Goal: Information Seeking & Learning: Learn about a topic

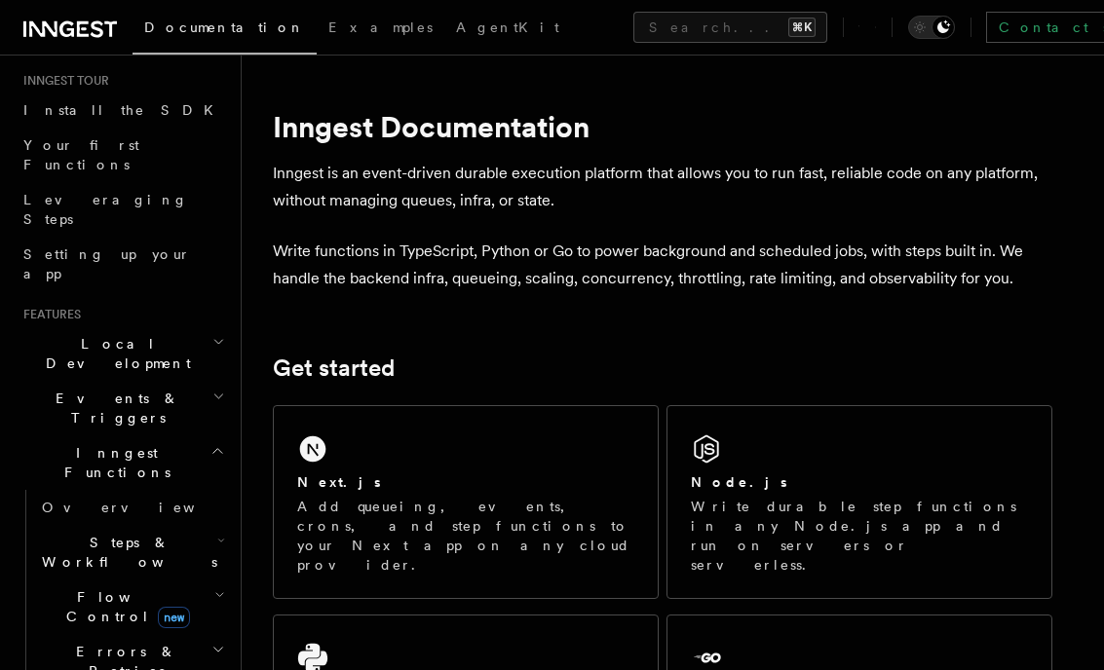
scroll to position [205, 0]
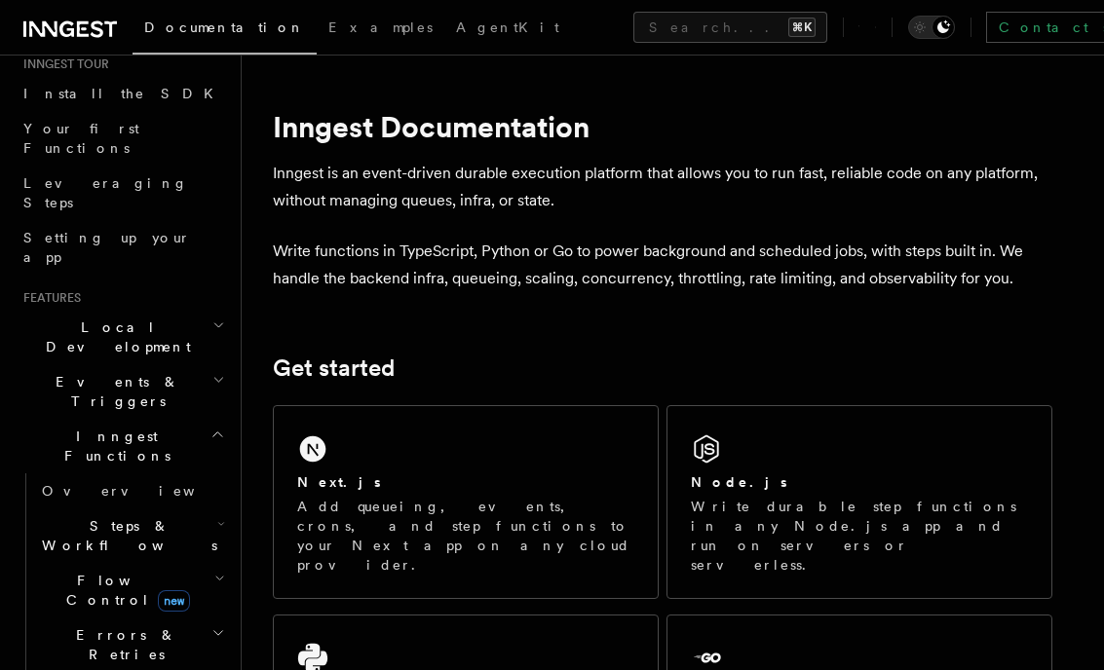
click at [221, 516] on icon "button" at bounding box center [221, 524] width 8 height 16
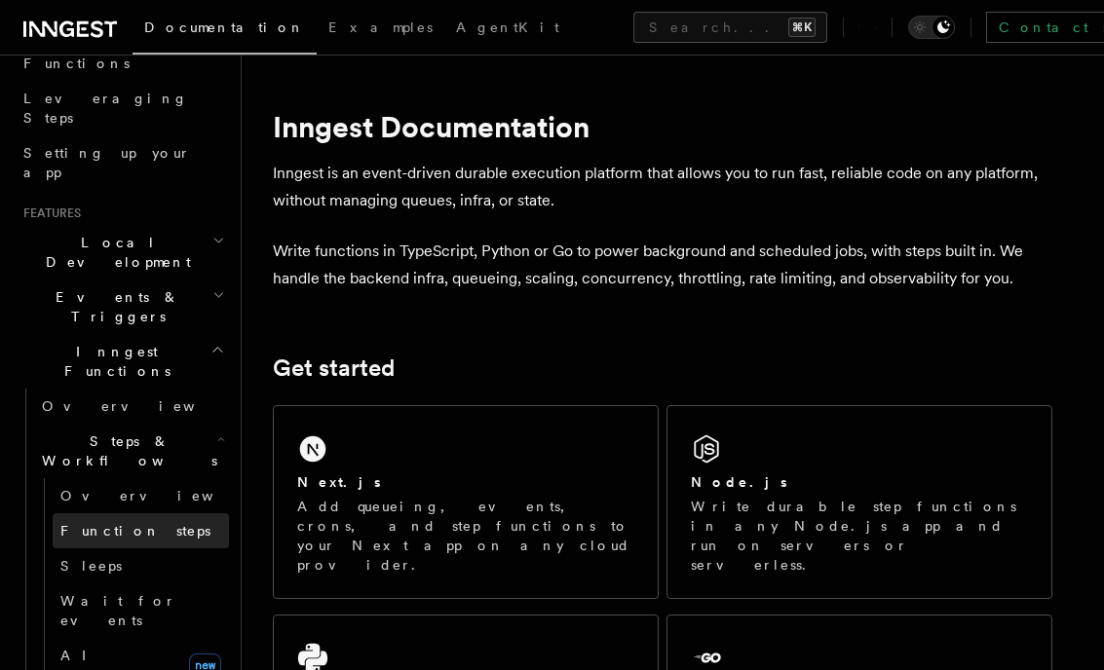
scroll to position [321, 0]
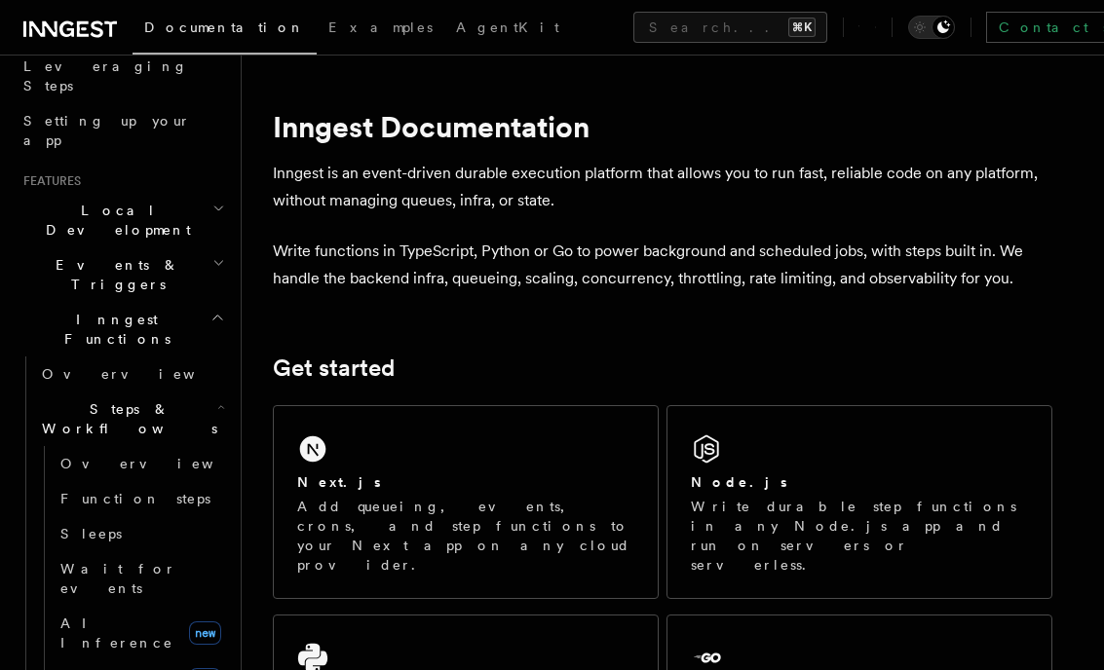
click at [221, 255] on icon "button" at bounding box center [218, 263] width 13 height 16
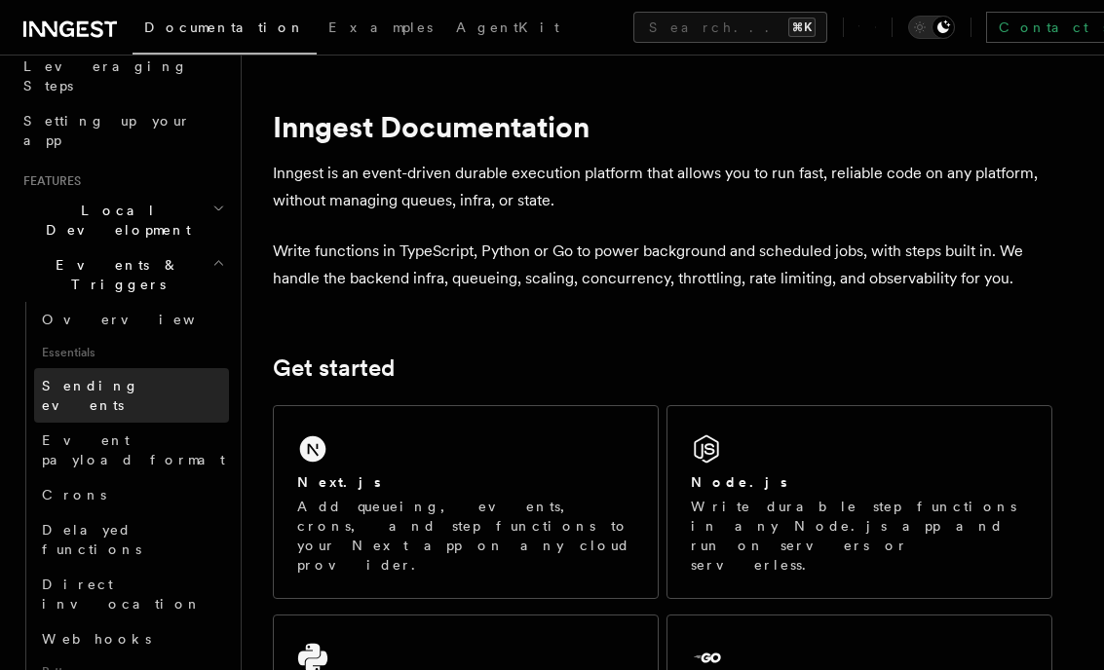
click at [94, 378] on span "Sending events" at bounding box center [90, 395] width 97 height 35
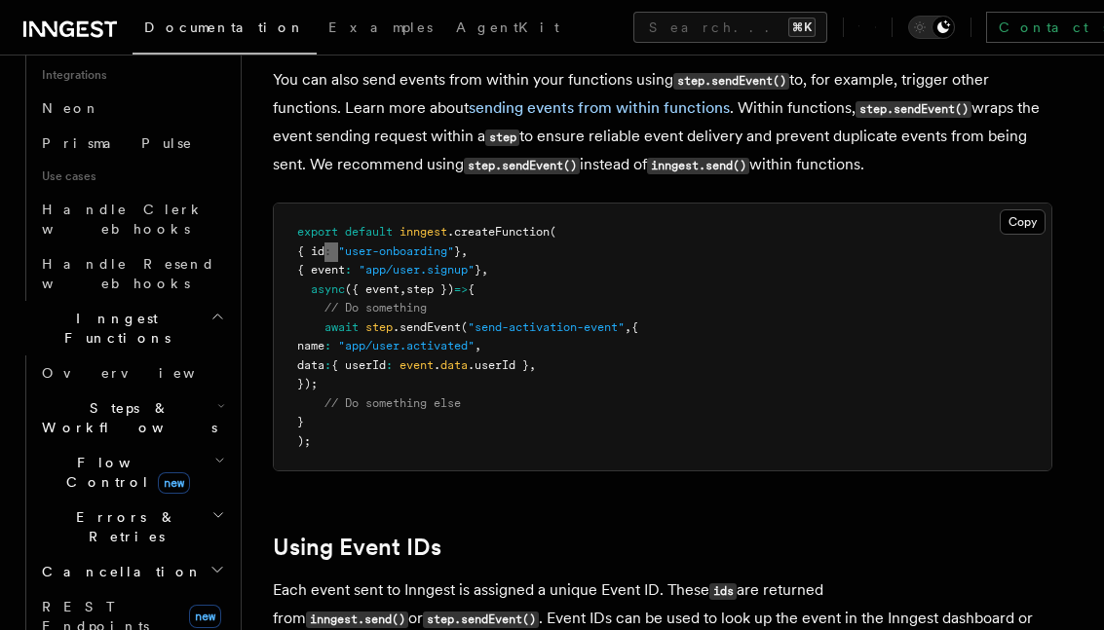
scroll to position [3052, 0]
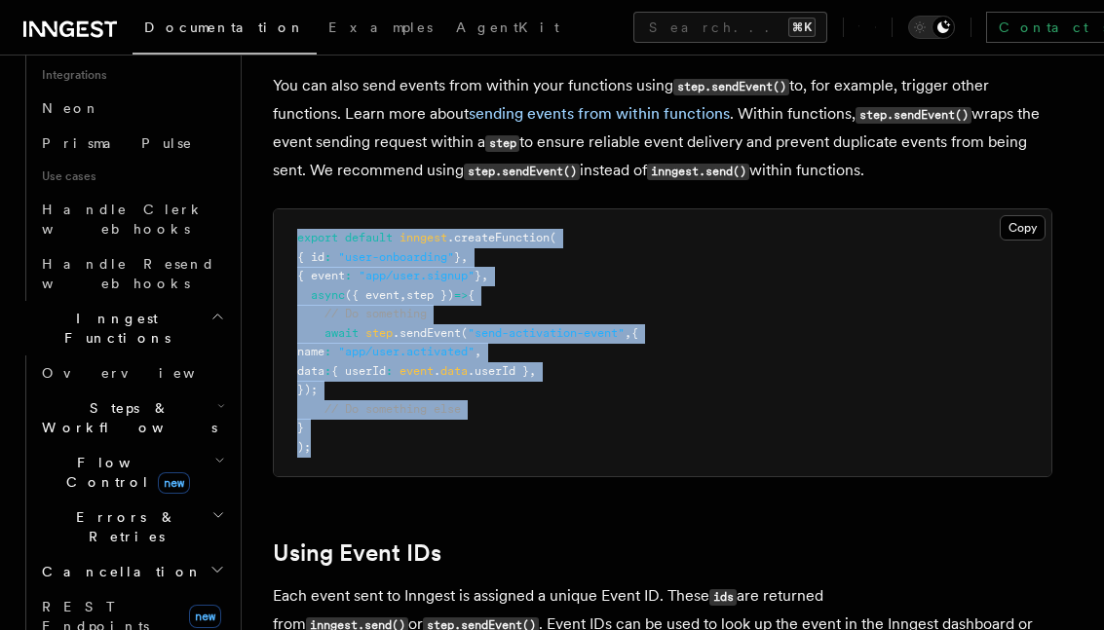
drag, startPoint x: 606, startPoint y: 196, endPoint x: 550, endPoint y: 420, distance: 230.8
click at [550, 420] on pre "export default inngest .createFunction ( { id : "user-onboarding" } , { event :…" at bounding box center [662, 342] width 777 height 267
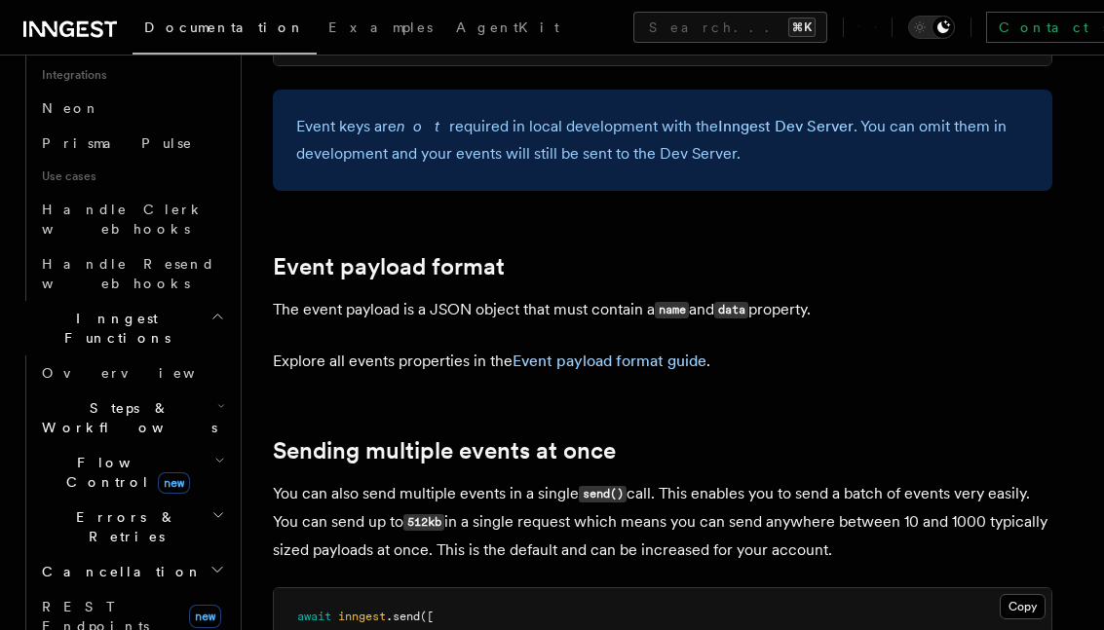
scroll to position [1892, 0]
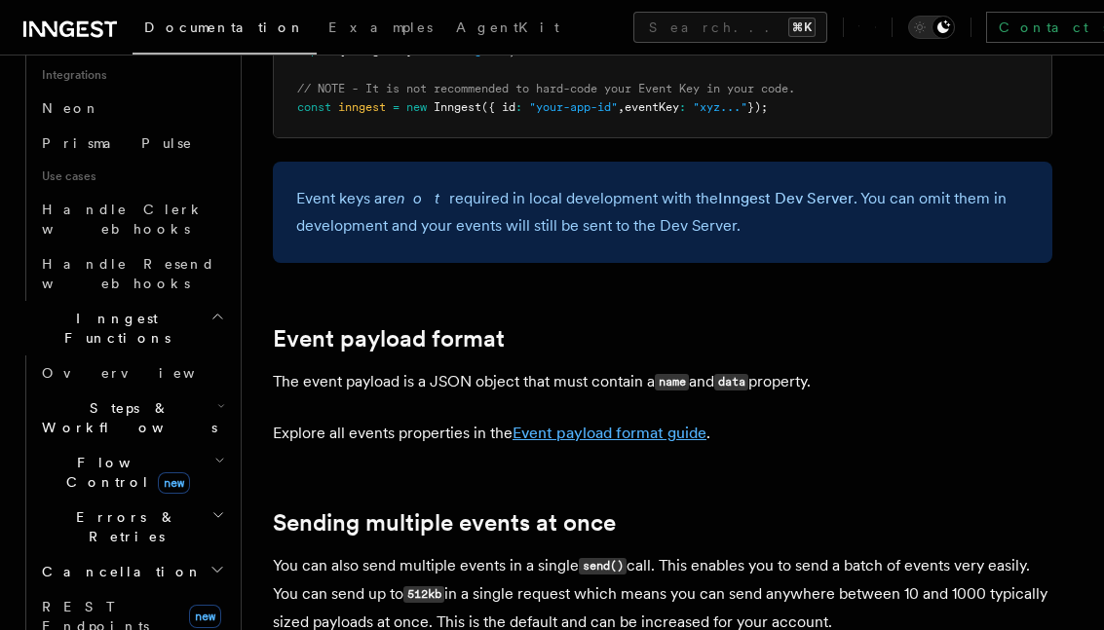
click at [600, 424] on link "Event payload format guide" at bounding box center [609, 433] width 194 height 19
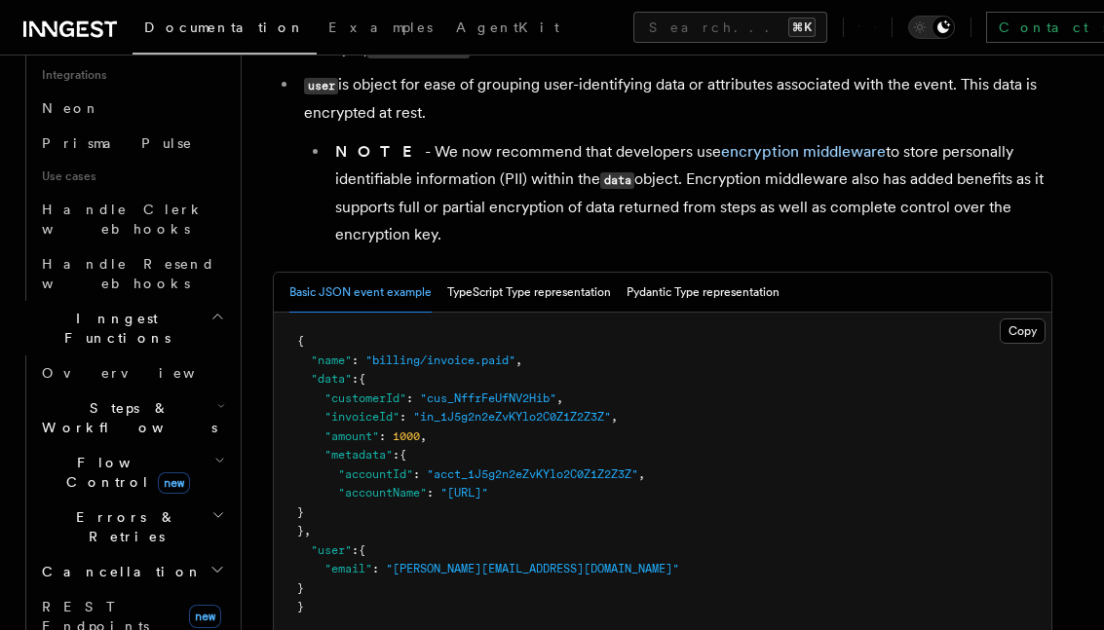
scroll to position [684, 0]
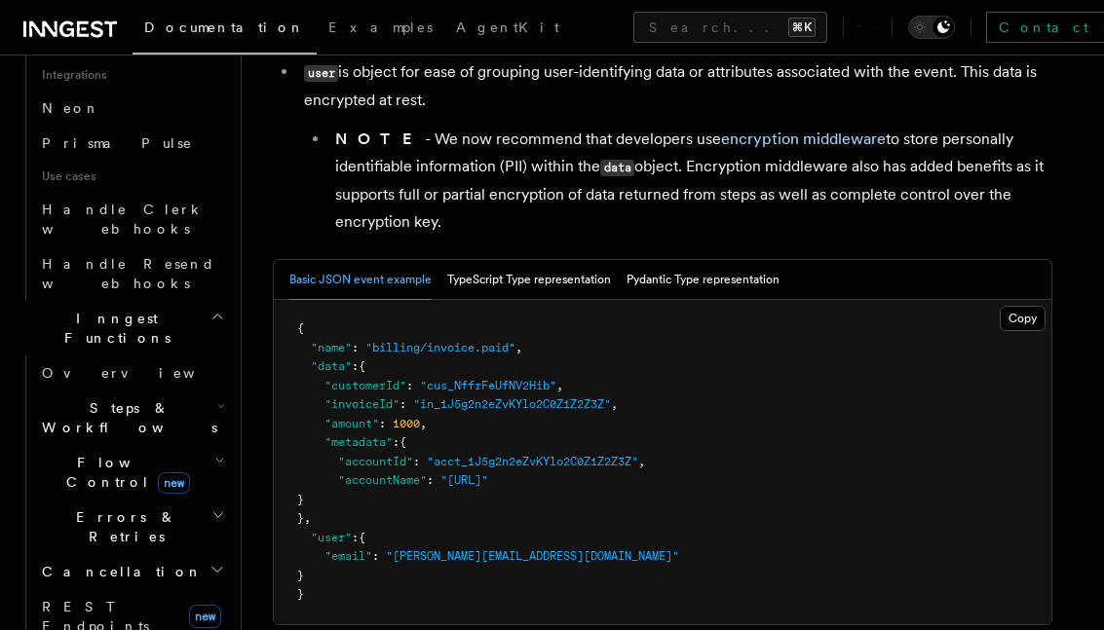
drag, startPoint x: 313, startPoint y: 543, endPoint x: 332, endPoint y: 582, distance: 43.6
click at [332, 582] on pre "{ "name" : "billing/invoice.paid" , "data" : { "customerId" : "cus_NffrFeUfNV2H…" at bounding box center [662, 462] width 777 height 324
click at [583, 345] on pre "{ "name" : "billing/invoice.paid" , "data" : { "customerId" : "cus_NffrFeUfNV2H…" at bounding box center [662, 462] width 777 height 324
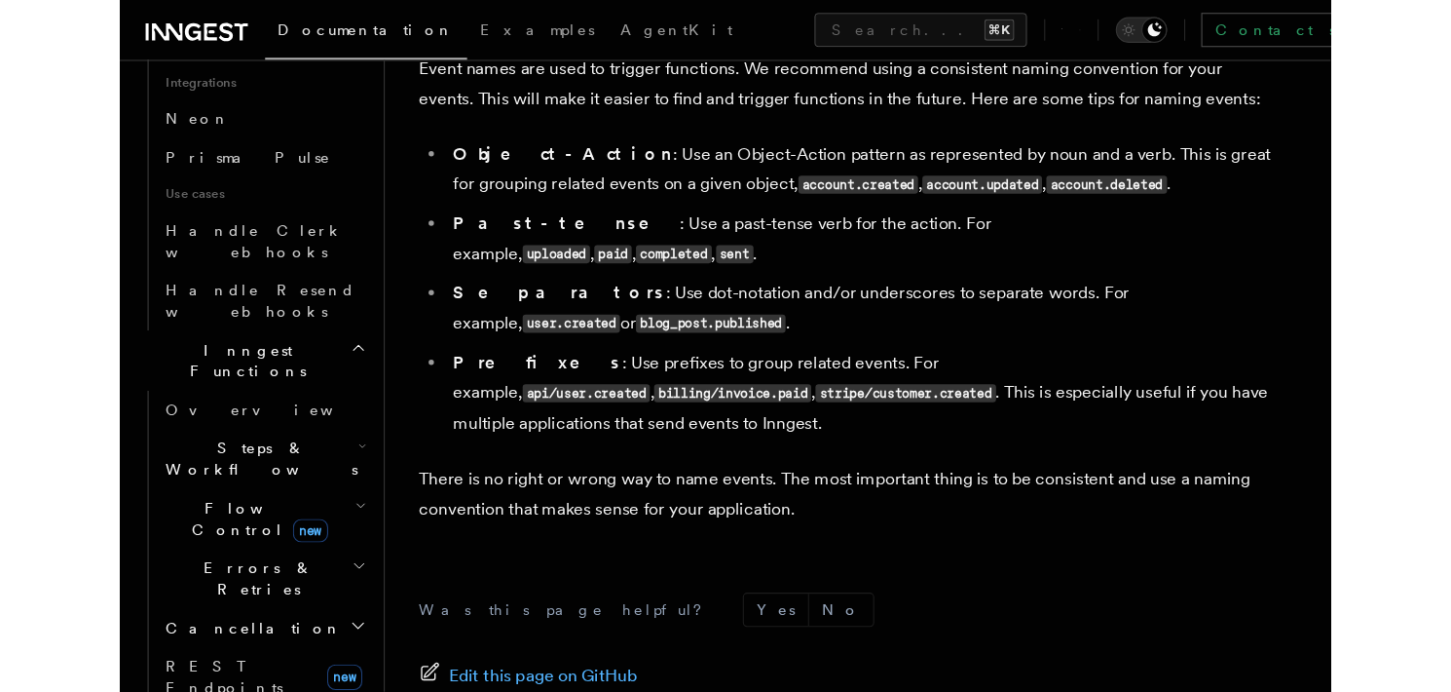
scroll to position [50, 0]
